Goal: Information Seeking & Learning: Learn about a topic

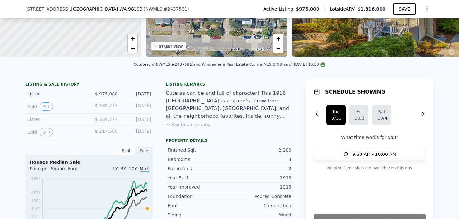
scroll to position [113, 0]
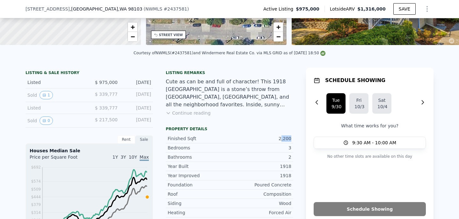
drag, startPoint x: 281, startPoint y: 140, endPoint x: 291, endPoint y: 140, distance: 10.2
click at [291, 140] on div "2,200" at bounding box center [261, 138] width 62 height 6
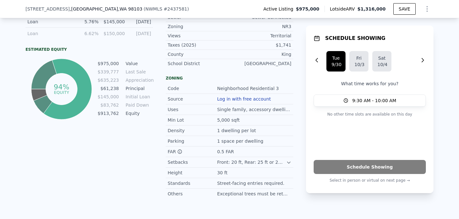
scroll to position [411, 0]
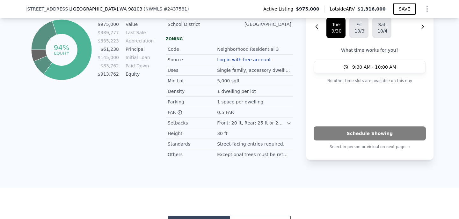
click at [288, 123] on icon at bounding box center [288, 123] width 3 height 2
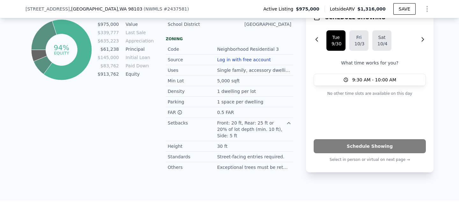
click at [288, 122] on icon at bounding box center [288, 122] width 5 height 5
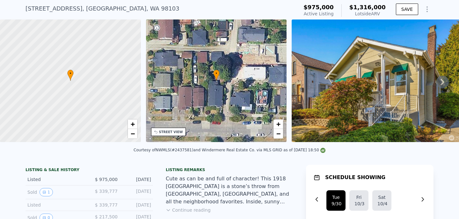
scroll to position [0, 0]
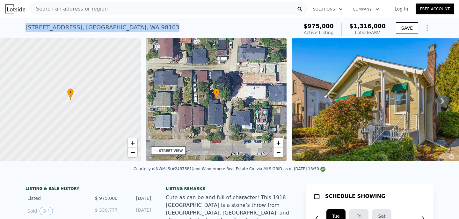
drag, startPoint x: 25, startPoint y: 27, endPoint x: 122, endPoint y: 28, distance: 96.9
click at [122, 28] on div "[STREET_ADDRESS] Active at $975k (~ARV $1.316m ) $975,000 Active Listing $1,316…" at bounding box center [229, 28] width 459 height 20
click at [122, 28] on div "[STREET_ADDRESS] Active at $975k (~ARV $1.316m )" at bounding box center [161, 29] width 270 height 18
drag, startPoint x: 26, startPoint y: 27, endPoint x: 142, endPoint y: 28, distance: 116.0
click at [142, 28] on div "[STREET_ADDRESS] Active at $975k (~ARV $1.316m )" at bounding box center [161, 29] width 270 height 18
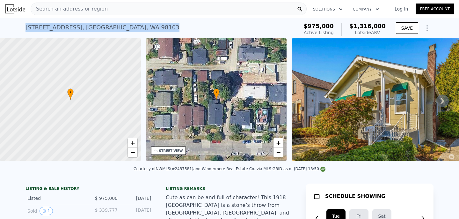
click at [142, 28] on div "[STREET_ADDRESS] Active at $975k (~ARV $1.316m )" at bounding box center [161, 29] width 270 height 18
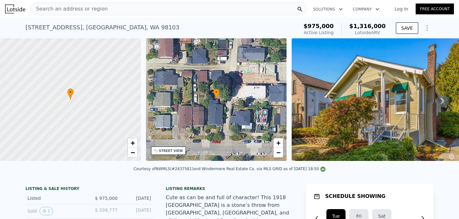
drag, startPoint x: 312, startPoint y: 26, endPoint x: 390, endPoint y: 33, distance: 78.2
click at [390, 33] on div "$975,000 Active Listing $1,316,000 Lotside ARV SAVE" at bounding box center [367, 29] width 133 height 18
click at [389, 33] on div "$975,000 Active Listing $1,316,000 Lotside ARV SAVE" at bounding box center [367, 29] width 133 height 18
drag, startPoint x: 313, startPoint y: 26, endPoint x: 382, endPoint y: 30, distance: 68.9
click at [382, 30] on div "$975,000 Active Listing $1,316,000 Lotside ARV" at bounding box center [344, 29] width 82 height 13
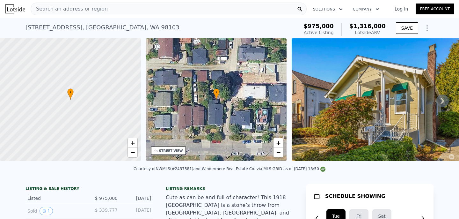
click at [386, 30] on div "Lotside ARV" at bounding box center [367, 32] width 36 height 6
drag, startPoint x: 312, startPoint y: 27, endPoint x: 384, endPoint y: 31, distance: 72.8
click at [384, 31] on div "$975,000 Active Listing $1,316,000 Lotside ARV" at bounding box center [344, 29] width 87 height 18
click at [384, 31] on div "Lotside ARV" at bounding box center [367, 32] width 36 height 6
drag, startPoint x: 313, startPoint y: 25, endPoint x: 386, endPoint y: 32, distance: 74.0
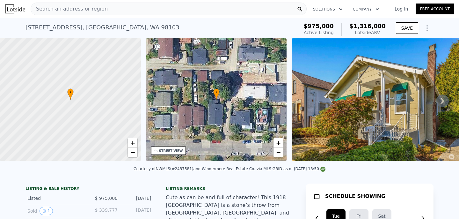
click at [386, 32] on div "$975,000 Active Listing $1,316,000 Lotside ARV" at bounding box center [344, 29] width 87 height 18
drag, startPoint x: 313, startPoint y: 26, endPoint x: 337, endPoint y: 26, distance: 24.5
click at [329, 26] on span "$975,000" at bounding box center [318, 26] width 30 height 7
click at [386, 33] on div "$975,000 Active Listing $1,316,000 Lotside ARV" at bounding box center [344, 29] width 87 height 18
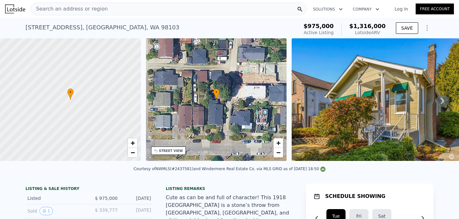
drag, startPoint x: 314, startPoint y: 26, endPoint x: 384, endPoint y: 35, distance: 71.4
click at [384, 35] on div "$975,000 Active Listing $1,316,000 Lotside ARV" at bounding box center [344, 29] width 82 height 13
click at [384, 35] on div "Lotside ARV" at bounding box center [367, 32] width 36 height 6
drag, startPoint x: 313, startPoint y: 26, endPoint x: 391, endPoint y: 32, distance: 78.7
click at [391, 32] on div "$975,000 Active Listing $1,316,000 Lotside ARV SAVE" at bounding box center [367, 29] width 133 height 18
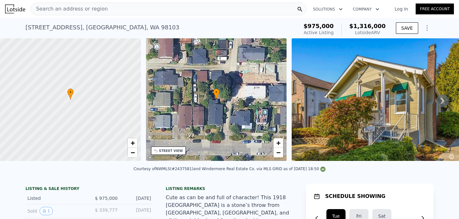
click at [391, 32] on div "$975,000 Active Listing $1,316,000 Lotside ARV SAVE" at bounding box center [367, 29] width 133 height 18
drag, startPoint x: 314, startPoint y: 25, endPoint x: 386, endPoint y: 33, distance: 73.2
click at [386, 33] on div "$975,000 Active Listing $1,316,000 Lotside ARV" at bounding box center [344, 29] width 87 height 18
drag, startPoint x: 314, startPoint y: 25, endPoint x: 384, endPoint y: 35, distance: 71.5
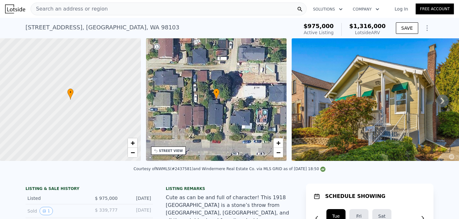
click at [384, 35] on div "$975,000 Active Listing $1,316,000 Lotside ARV" at bounding box center [344, 29] width 82 height 13
click at [384, 35] on div "Lotside ARV" at bounding box center [367, 32] width 36 height 6
drag, startPoint x: 314, startPoint y: 25, endPoint x: 385, endPoint y: 32, distance: 71.4
click at [385, 32] on div "$975,000 Active Listing $1,316,000 Lotside ARV" at bounding box center [344, 29] width 82 height 13
click at [385, 32] on div "Lotside ARV" at bounding box center [367, 32] width 36 height 6
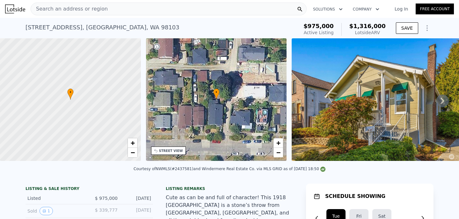
drag, startPoint x: 313, startPoint y: 25, endPoint x: 385, endPoint y: 34, distance: 72.7
click at [385, 34] on div "$975,000 Active Listing $1,316,000 Lotside ARV" at bounding box center [344, 29] width 82 height 13
click at [385, 34] on div "Lotside ARV" at bounding box center [367, 32] width 36 height 6
drag, startPoint x: 312, startPoint y: 27, endPoint x: 384, endPoint y: 34, distance: 72.4
click at [384, 33] on div "$975,000 Active Listing $1,316,000 Lotside ARV" at bounding box center [344, 29] width 82 height 13
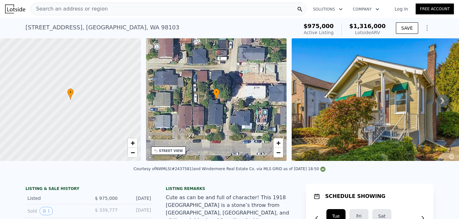
click at [384, 34] on div "Lotside ARV" at bounding box center [367, 32] width 36 height 6
drag, startPoint x: 313, startPoint y: 26, endPoint x: 379, endPoint y: 33, distance: 66.4
click at [379, 33] on div "$975,000 Active Listing $1,316,000 Lotside ARV" at bounding box center [344, 29] width 82 height 13
click at [386, 33] on div "Lotside ARV" at bounding box center [367, 32] width 36 height 6
drag, startPoint x: 314, startPoint y: 25, endPoint x: 386, endPoint y: 32, distance: 72.4
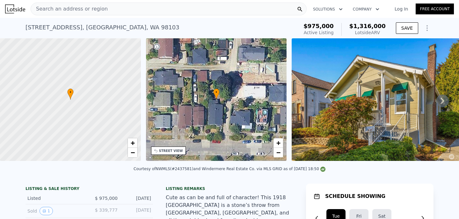
click at [385, 32] on div "$975,000 Active Listing $1,316,000 Lotside ARV" at bounding box center [344, 29] width 82 height 13
click at [386, 32] on div "Lotside ARV" at bounding box center [367, 32] width 36 height 6
drag, startPoint x: 315, startPoint y: 24, endPoint x: 376, endPoint y: 36, distance: 62.0
click at [376, 36] on div "$975,000 Active Listing $1,316,000 Lotside ARV" at bounding box center [344, 29] width 87 height 18
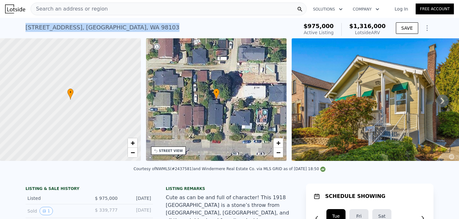
drag, startPoint x: 27, startPoint y: 29, endPoint x: 117, endPoint y: 29, distance: 89.9
click at [117, 29] on div "[STREET_ADDRESS] Active at $975k (~ARV $1.316m )" at bounding box center [161, 29] width 270 height 18
copy div "[STREET_ADDRESS]"
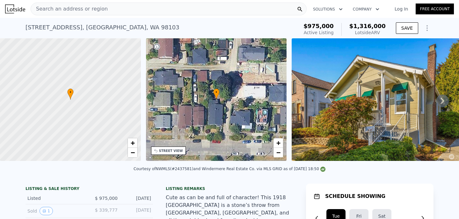
drag, startPoint x: 353, startPoint y: 22, endPoint x: 384, endPoint y: 33, distance: 33.3
click at [384, 33] on div "$975,000 Active Listing $1,316,000 Lotside ARV" at bounding box center [344, 29] width 87 height 18
click at [384, 33] on div "Lotside ARV" at bounding box center [367, 32] width 36 height 6
drag, startPoint x: 388, startPoint y: 33, endPoint x: 354, endPoint y: 23, distance: 35.1
click at [354, 23] on div "$975,000 Active Listing $1,316,000 Lotside ARV" at bounding box center [344, 29] width 87 height 18
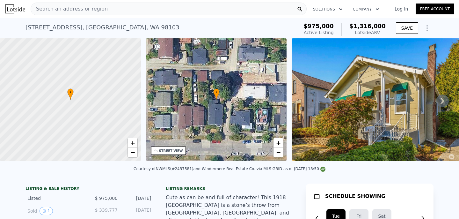
click at [354, 23] on div "$1,316,000 Lotside ARV" at bounding box center [363, 29] width 44 height 13
drag, startPoint x: 354, startPoint y: 25, endPoint x: 385, endPoint y: 33, distance: 32.2
click at [383, 32] on div "$1,316,000 Lotside ARV" at bounding box center [363, 29] width 44 height 13
drag, startPoint x: 388, startPoint y: 33, endPoint x: 357, endPoint y: 26, distance: 31.9
click at [357, 26] on div "$975,000 Active Listing $1,316,000 Lotside ARV" at bounding box center [344, 29] width 87 height 18
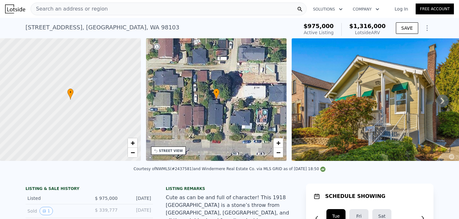
click at [351, 26] on div "$1,316,000 Lotside ARV" at bounding box center [363, 29] width 44 height 13
drag, startPoint x: 354, startPoint y: 26, endPoint x: 390, endPoint y: 32, distance: 36.6
click at [390, 32] on div "$975,000 Active Listing $1,316,000 Lotside ARV SAVE" at bounding box center [367, 29] width 133 height 18
drag, startPoint x: 390, startPoint y: 32, endPoint x: 349, endPoint y: 27, distance: 41.5
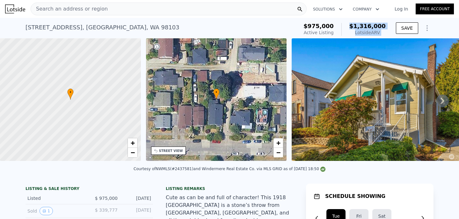
click at [349, 27] on div "$975,000 Active Listing $1,316,000 Lotside ARV SAVE" at bounding box center [367, 29] width 133 height 18
click at [349, 27] on div "$1,316,000 Lotside ARV" at bounding box center [363, 29] width 44 height 13
drag, startPoint x: 355, startPoint y: 26, endPoint x: 383, endPoint y: 33, distance: 28.6
click at [383, 33] on div "$1,316,000 Lotside ARV" at bounding box center [363, 29] width 44 height 13
click at [383, 33] on div "Lotside ARV" at bounding box center [367, 32] width 36 height 6
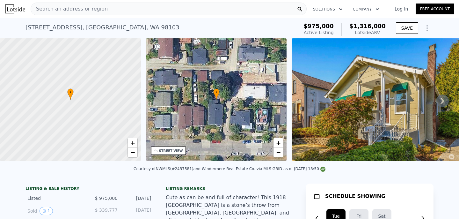
drag, startPoint x: 386, startPoint y: 33, endPoint x: 352, endPoint y: 26, distance: 34.6
click at [352, 26] on div "$1,316,000 Lotside ARV" at bounding box center [363, 29] width 44 height 13
drag, startPoint x: 353, startPoint y: 26, endPoint x: 383, endPoint y: 31, distance: 31.4
click at [383, 31] on div "$1,316,000 Lotside ARV" at bounding box center [363, 29] width 44 height 13
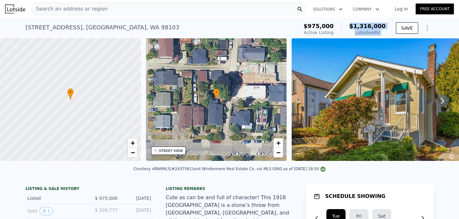
click at [383, 31] on div "Lotside ARV" at bounding box center [367, 32] width 36 height 6
drag, startPoint x: 387, startPoint y: 31, endPoint x: 355, endPoint y: 24, distance: 32.7
click at [355, 24] on div "$975,000 Active Listing $1,316,000 Lotside ARV" at bounding box center [344, 29] width 87 height 18
click at [355, 24] on div "$1,316,000 Lotside ARV" at bounding box center [363, 29] width 44 height 13
drag, startPoint x: 355, startPoint y: 24, endPoint x: 380, endPoint y: 30, distance: 25.7
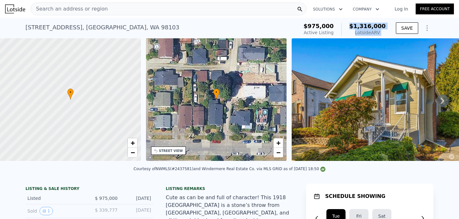
click at [380, 30] on div "$1,316,000 Lotside ARV" at bounding box center [363, 29] width 44 height 13
click at [388, 33] on div "$975,000 Active Listing $1,316,000 Lotside ARV" at bounding box center [344, 29] width 87 height 18
drag, startPoint x: 388, startPoint y: 33, endPoint x: 357, endPoint y: 27, distance: 31.8
click at [357, 27] on div "$975,000 Active Listing $1,316,000 Lotside ARV" at bounding box center [344, 29] width 87 height 18
click at [357, 27] on span "$1,316,000" at bounding box center [367, 26] width 36 height 7
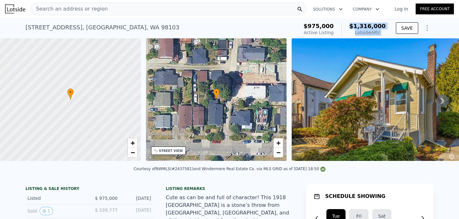
drag, startPoint x: 355, startPoint y: 27, endPoint x: 387, endPoint y: 33, distance: 32.9
click at [387, 34] on div "$975,000 Active Listing $1,316,000 Lotside ARV" at bounding box center [344, 29] width 87 height 18
click at [387, 33] on div "$975,000 Active Listing $1,316,000 Lotside ARV" at bounding box center [344, 29] width 87 height 18
drag, startPoint x: 385, startPoint y: 33, endPoint x: 350, endPoint y: 25, distance: 35.8
click at [350, 25] on div "$1,316,000 Lotside ARV" at bounding box center [363, 29] width 44 height 13
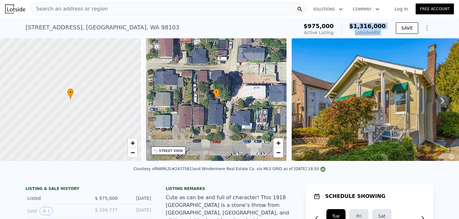
click at [350, 25] on div "$1,316,000 Lotside ARV" at bounding box center [363, 29] width 44 height 13
drag, startPoint x: 355, startPoint y: 25, endPoint x: 385, endPoint y: 31, distance: 30.3
click at [385, 31] on div "$1,316,000 Lotside ARV" at bounding box center [363, 29] width 44 height 13
click at [385, 31] on div "Lotside ARV" at bounding box center [367, 32] width 36 height 6
drag, startPoint x: 388, startPoint y: 33, endPoint x: 356, endPoint y: 26, distance: 33.3
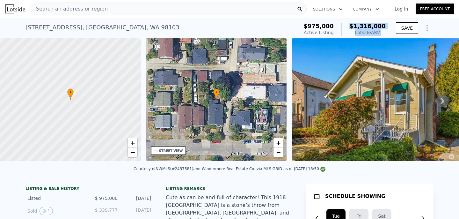
click at [356, 26] on div "$975,000 Active Listing $1,316,000 Lotside ARV" at bounding box center [344, 29] width 87 height 18
click at [356, 26] on span "$1,316,000" at bounding box center [367, 26] width 36 height 7
drag, startPoint x: 356, startPoint y: 26, endPoint x: 386, endPoint y: 33, distance: 30.7
click at [386, 33] on div "$1,316,000 Lotside ARV" at bounding box center [363, 29] width 44 height 13
click at [386, 33] on div "Lotside ARV" at bounding box center [367, 32] width 36 height 6
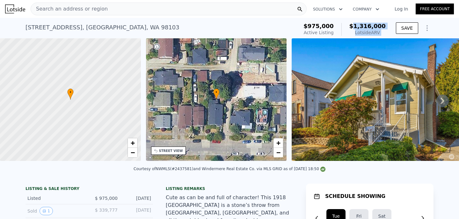
drag, startPoint x: 386, startPoint y: 33, endPoint x: 357, endPoint y: 26, distance: 29.5
click at [357, 26] on div "$1,316,000 Lotside ARV" at bounding box center [363, 29] width 44 height 13
click at [357, 26] on span "$1,316,000" at bounding box center [367, 26] width 36 height 7
drag, startPoint x: 357, startPoint y: 26, endPoint x: 384, endPoint y: 33, distance: 28.2
click at [384, 34] on div "$1,316,000 Lotside ARV" at bounding box center [363, 29] width 44 height 13
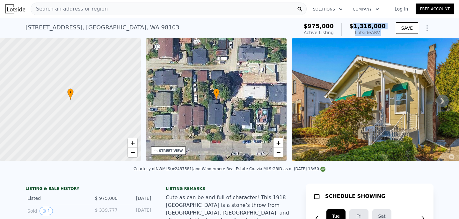
click at [384, 33] on div "Lotside ARV" at bounding box center [367, 32] width 36 height 6
drag, startPoint x: 388, startPoint y: 33, endPoint x: 352, endPoint y: 27, distance: 36.3
click at [352, 27] on div "$975,000 Active Listing $1,316,000 Lotside ARV" at bounding box center [344, 29] width 87 height 18
click at [352, 27] on div "$1,316,000 Lotside ARV" at bounding box center [363, 29] width 44 height 13
drag, startPoint x: 352, startPoint y: 25, endPoint x: 383, endPoint y: 32, distance: 31.3
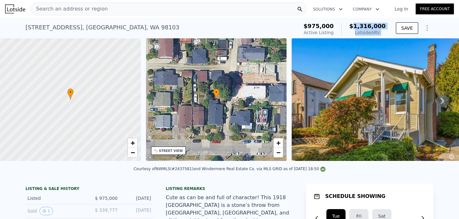
click at [383, 32] on div "$1,316,000 Lotside ARV" at bounding box center [363, 29] width 44 height 13
click at [383, 32] on div "Lotside ARV" at bounding box center [367, 32] width 36 height 6
drag, startPoint x: 388, startPoint y: 32, endPoint x: 352, endPoint y: 25, distance: 36.8
click at [352, 25] on div "$975,000 Active Listing $1,316,000 Lotside ARV" at bounding box center [344, 29] width 87 height 18
click at [352, 25] on div "$1,316,000 Lotside ARV" at bounding box center [363, 29] width 44 height 13
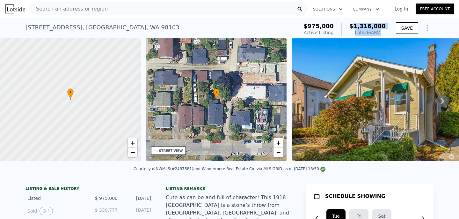
drag, startPoint x: 356, startPoint y: 25, endPoint x: 389, endPoint y: 30, distance: 33.3
click at [389, 30] on div "$975,000 Active Listing $1,316,000 Lotside ARV SAVE" at bounding box center [367, 29] width 133 height 18
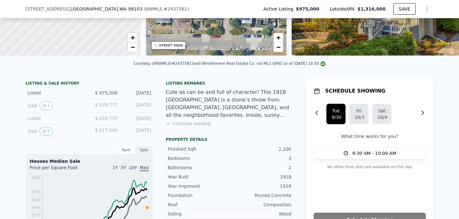
scroll to position [105, 0]
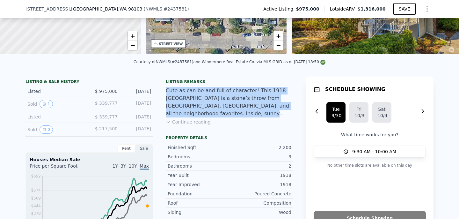
drag, startPoint x: 166, startPoint y: 90, endPoint x: 282, endPoint y: 112, distance: 118.5
click at [282, 112] on div "Cute as can be and full of character! This 1918 [GEOGRAPHIC_DATA] is a stone’s …" at bounding box center [230, 102] width 128 height 31
drag, startPoint x: 166, startPoint y: 89, endPoint x: 290, endPoint y: 113, distance: 126.0
click at [290, 113] on div "Cute as can be and full of character! This 1918 [GEOGRAPHIC_DATA] is a stone’s …" at bounding box center [230, 102] width 128 height 31
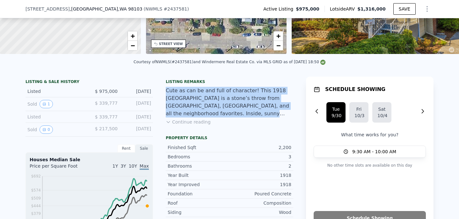
click at [290, 113] on div "Cute as can be and full of character! This 1918 [GEOGRAPHIC_DATA] is a stone’s …" at bounding box center [230, 102] width 128 height 31
drag, startPoint x: 165, startPoint y: 89, endPoint x: 283, endPoint y: 114, distance: 120.4
click at [283, 115] on div "Cute as can be and full of character! This 1918 [GEOGRAPHIC_DATA] is a stone’s …" at bounding box center [230, 102] width 128 height 31
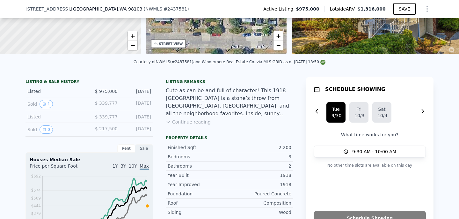
click at [176, 122] on button "Continue reading" at bounding box center [188, 122] width 45 height 6
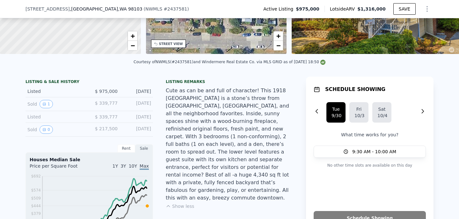
click at [177, 203] on button "Show less" at bounding box center [180, 206] width 28 height 6
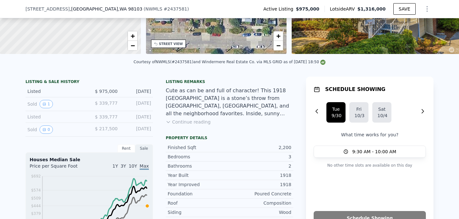
click at [187, 123] on button "Continue reading" at bounding box center [188, 122] width 45 height 6
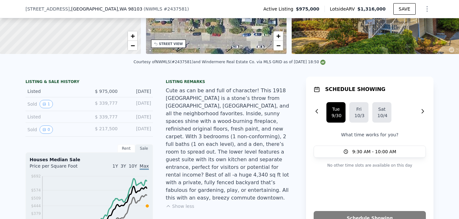
click at [181, 203] on button "Show less" at bounding box center [180, 206] width 28 height 6
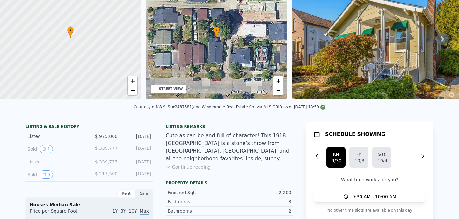
scroll to position [0, 0]
